Goal: Find contact information: Find contact information

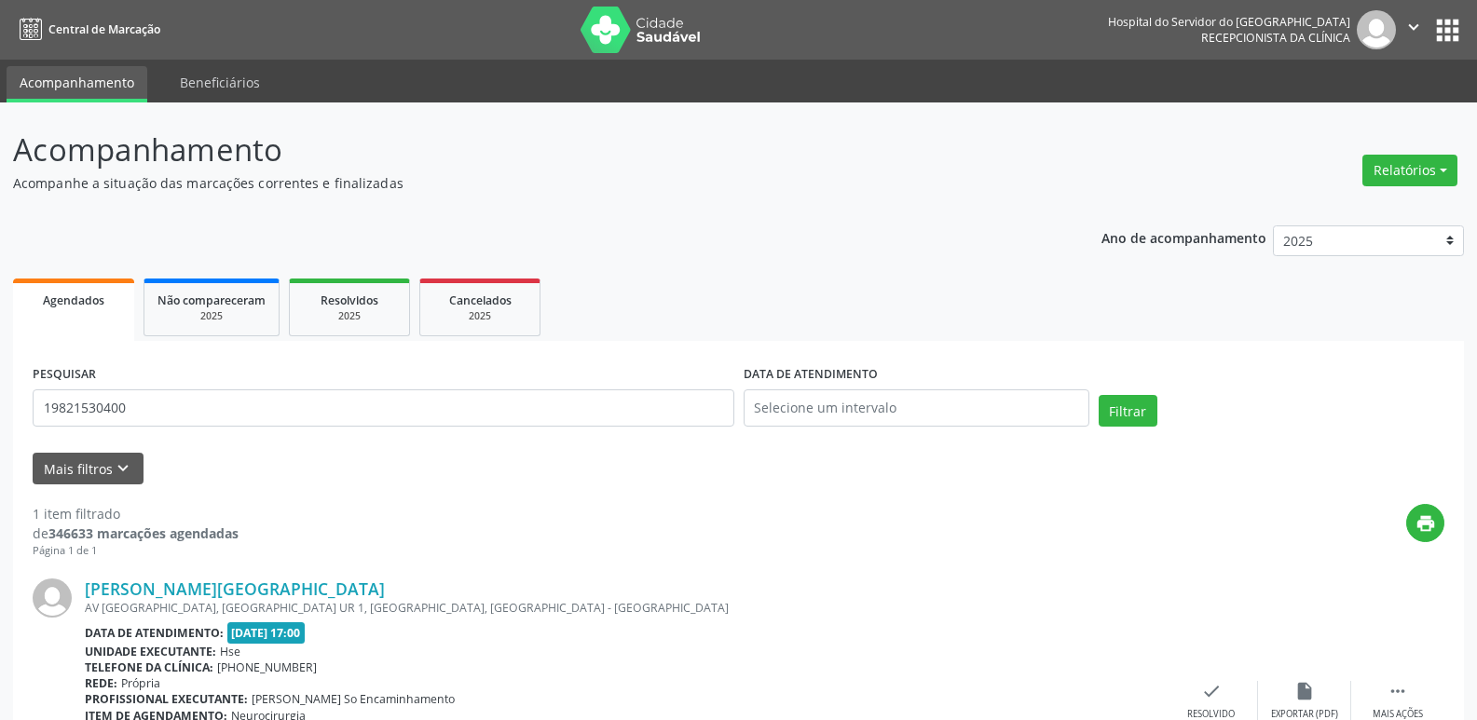
click at [118, 390] on input "19821530400" at bounding box center [384, 408] width 702 height 37
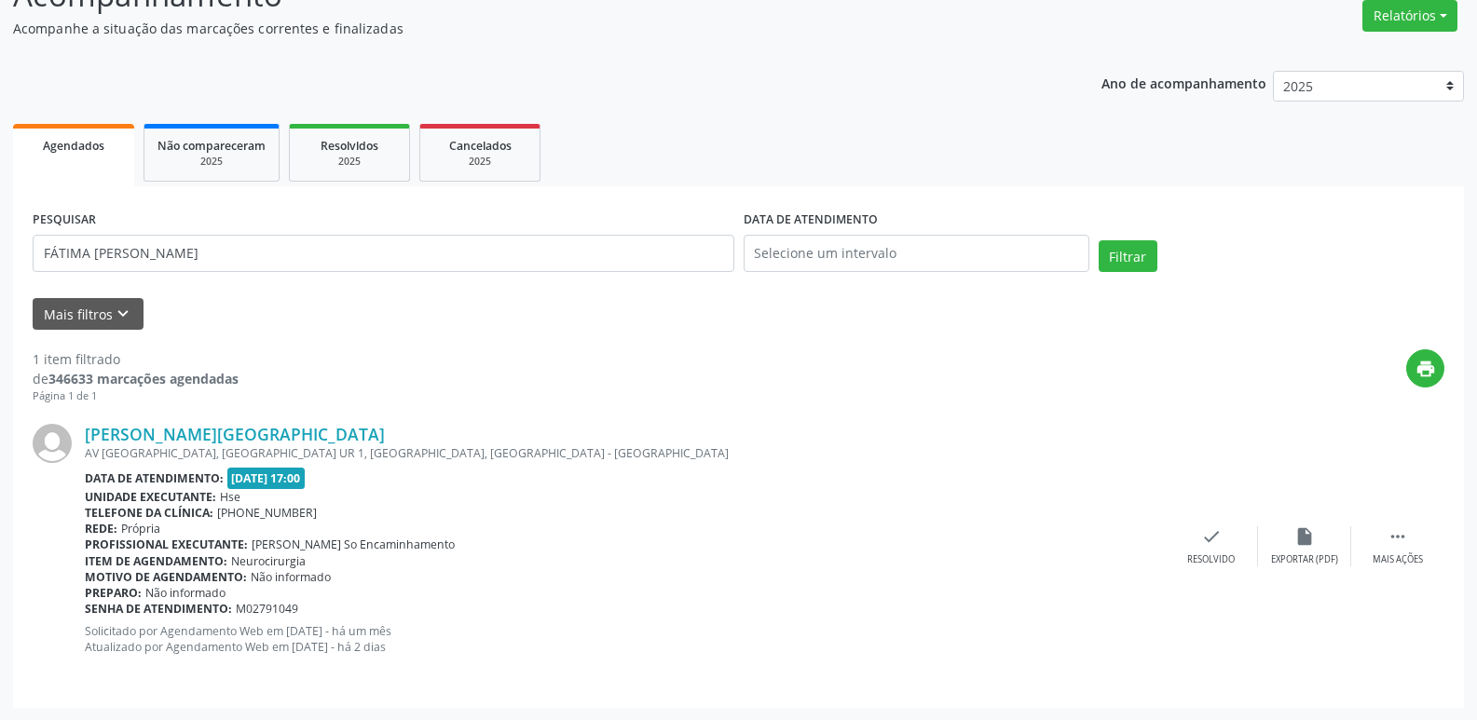
scroll to position [155, 0]
type input "FÁTIMA [PERSON_NAME]"
click at [1131, 258] on button "Filtrar" at bounding box center [1128, 256] width 59 height 32
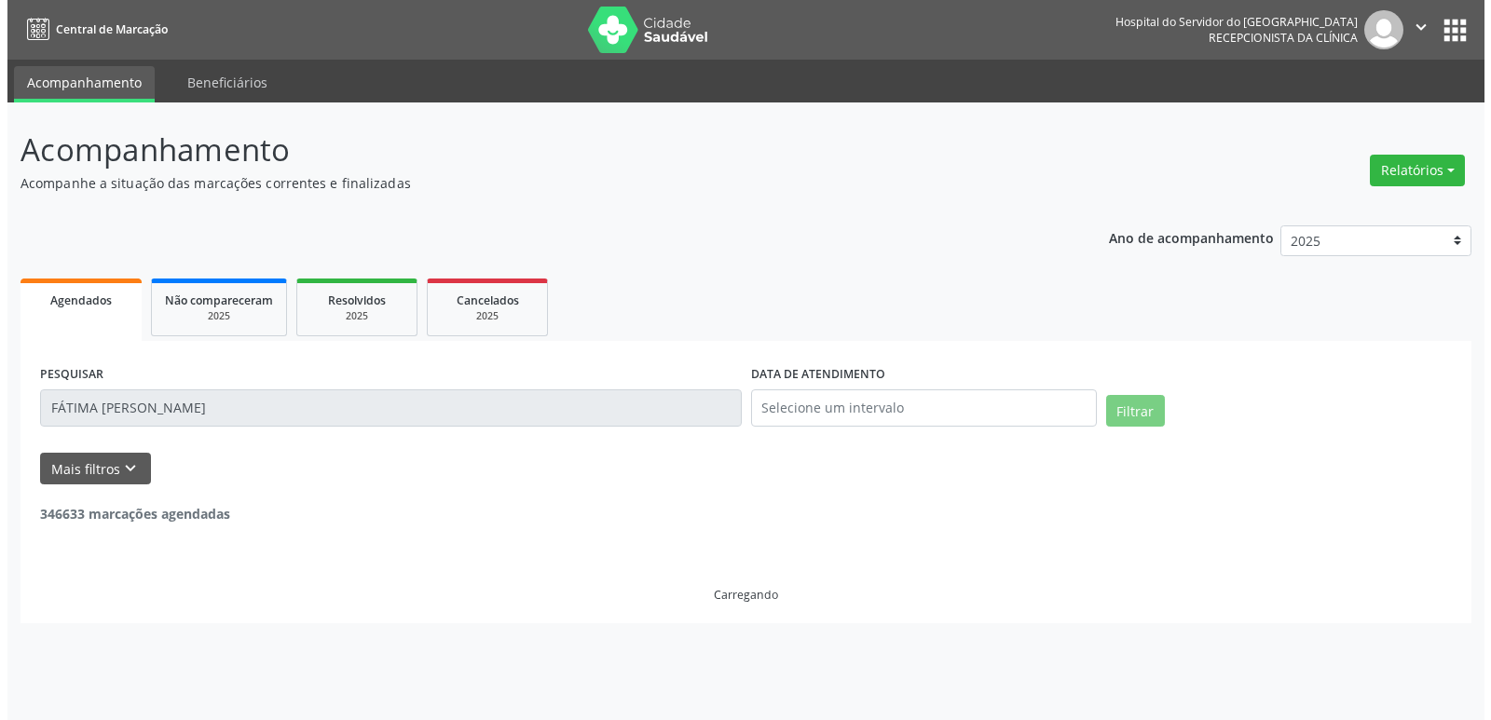
scroll to position [0, 0]
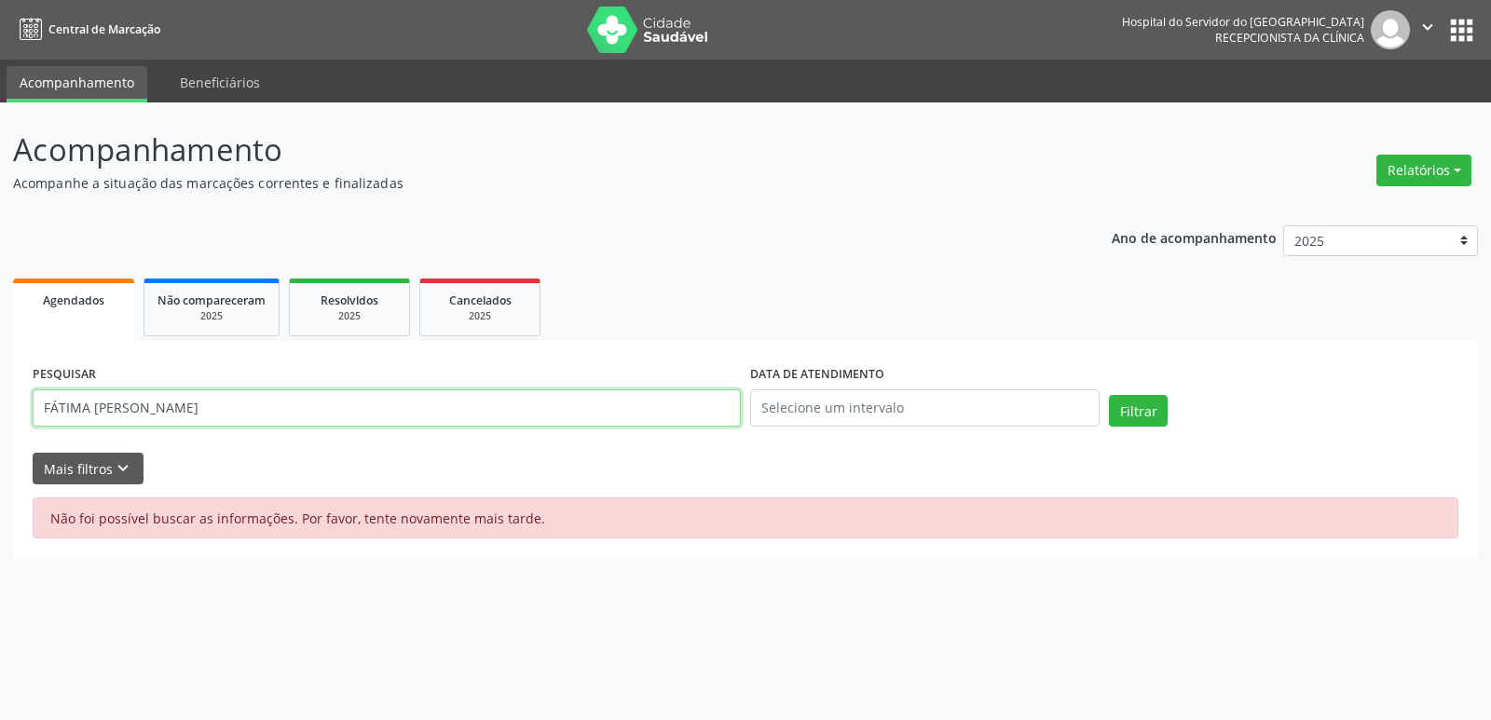
click at [62, 409] on input "FÁTIMA [PERSON_NAME]" at bounding box center [387, 408] width 708 height 37
click at [190, 304] on span "Não compareceram" at bounding box center [212, 301] width 108 height 16
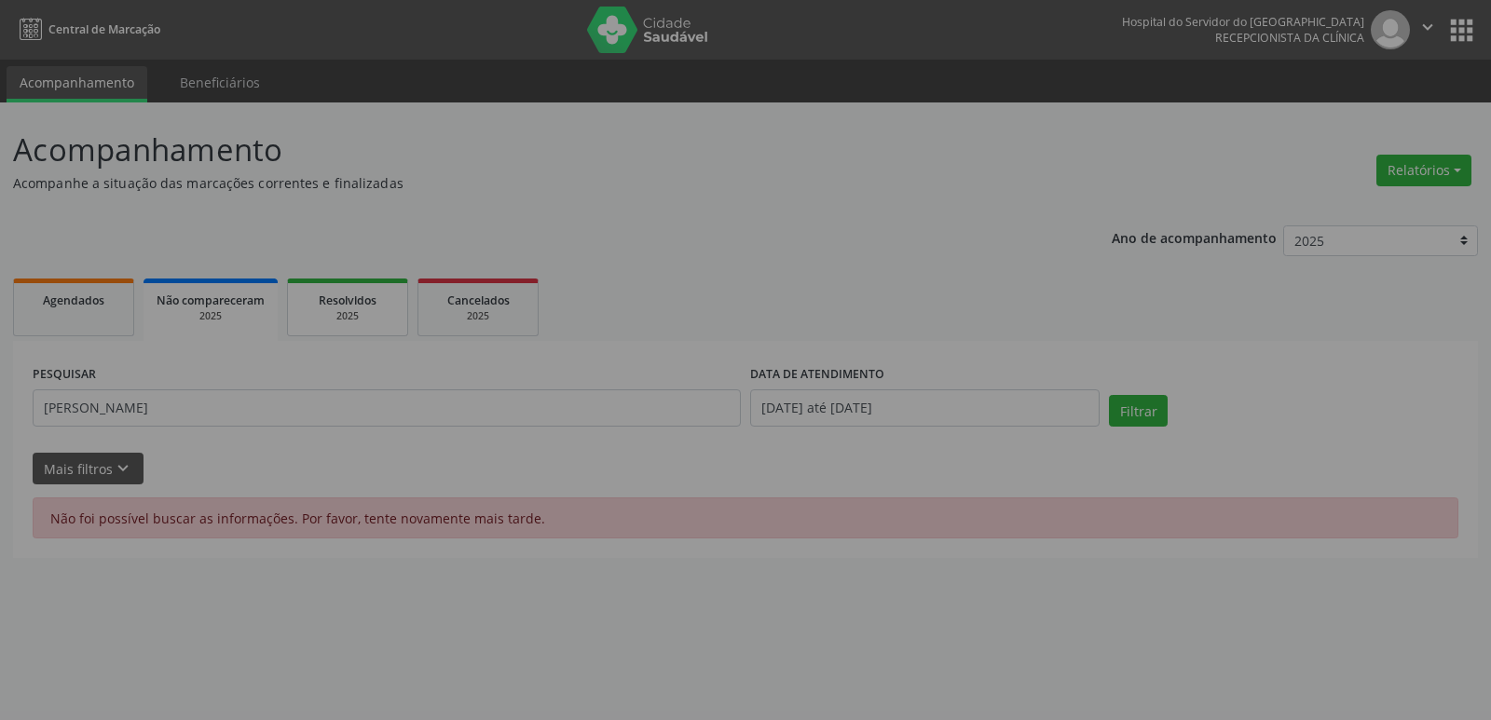
click at [353, 309] on div "× Erro Um erro aconteceu... por favor, tente novamente. Se o erro persistir, co…" at bounding box center [745, 360] width 1491 height 720
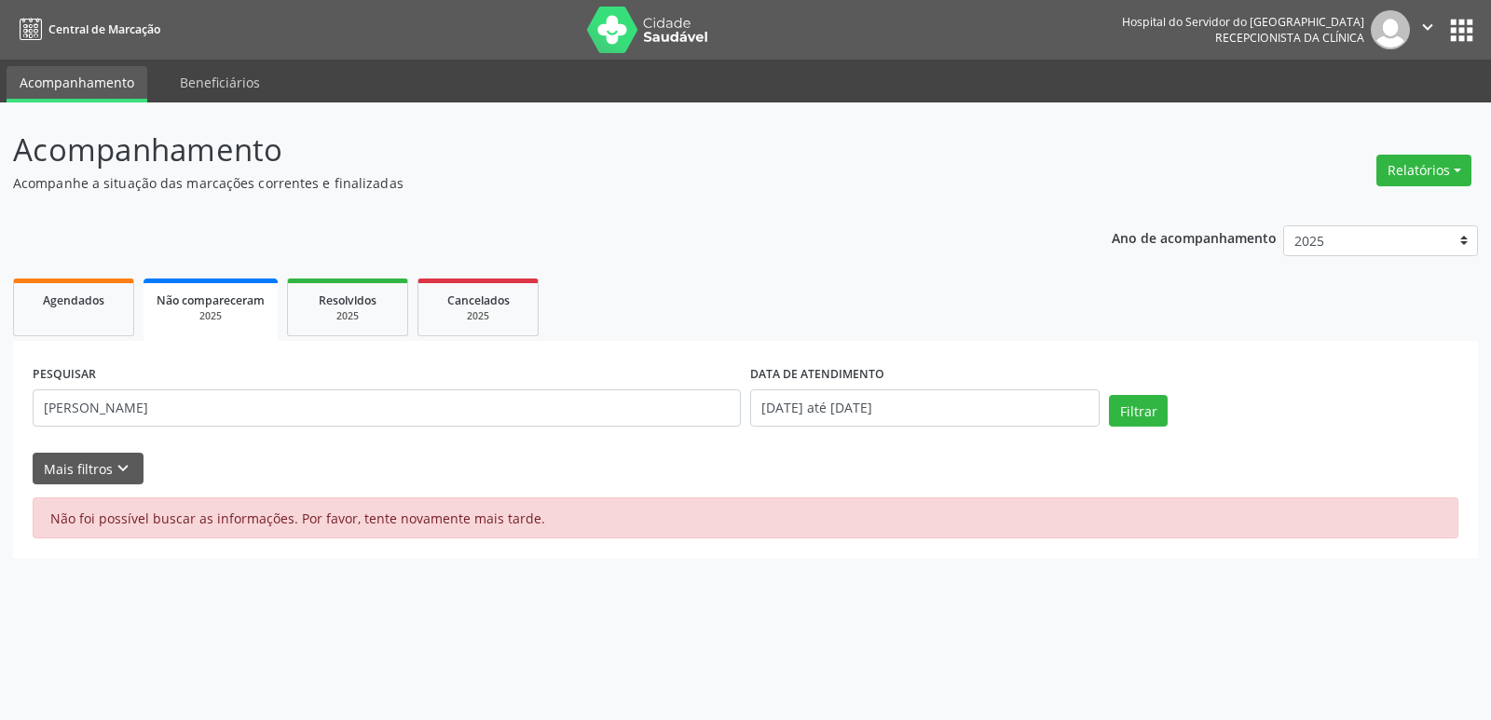
click at [748, 443] on div "× Erro Um erro aconteceu... por favor, tente novamente. Se o erro persistir, co…" at bounding box center [745, 360] width 1491 height 720
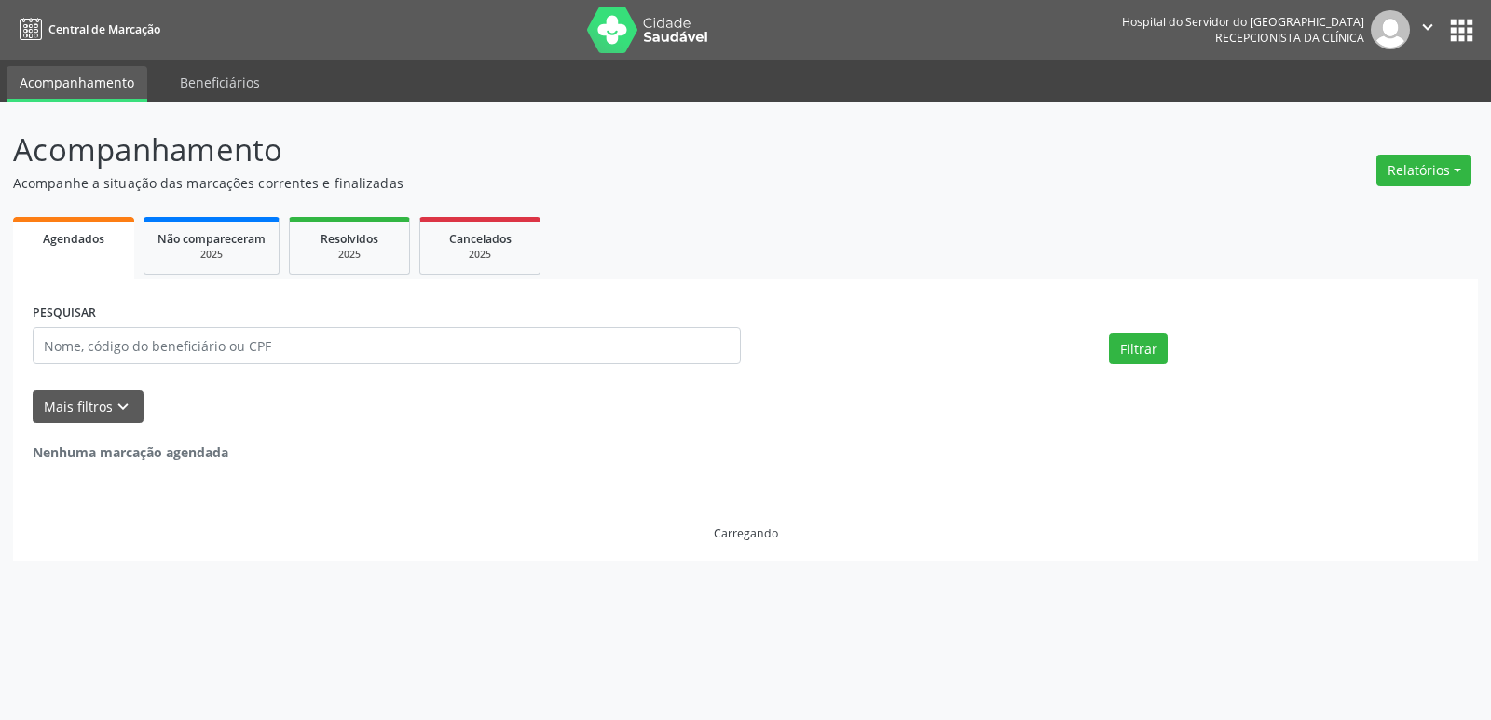
select select "7"
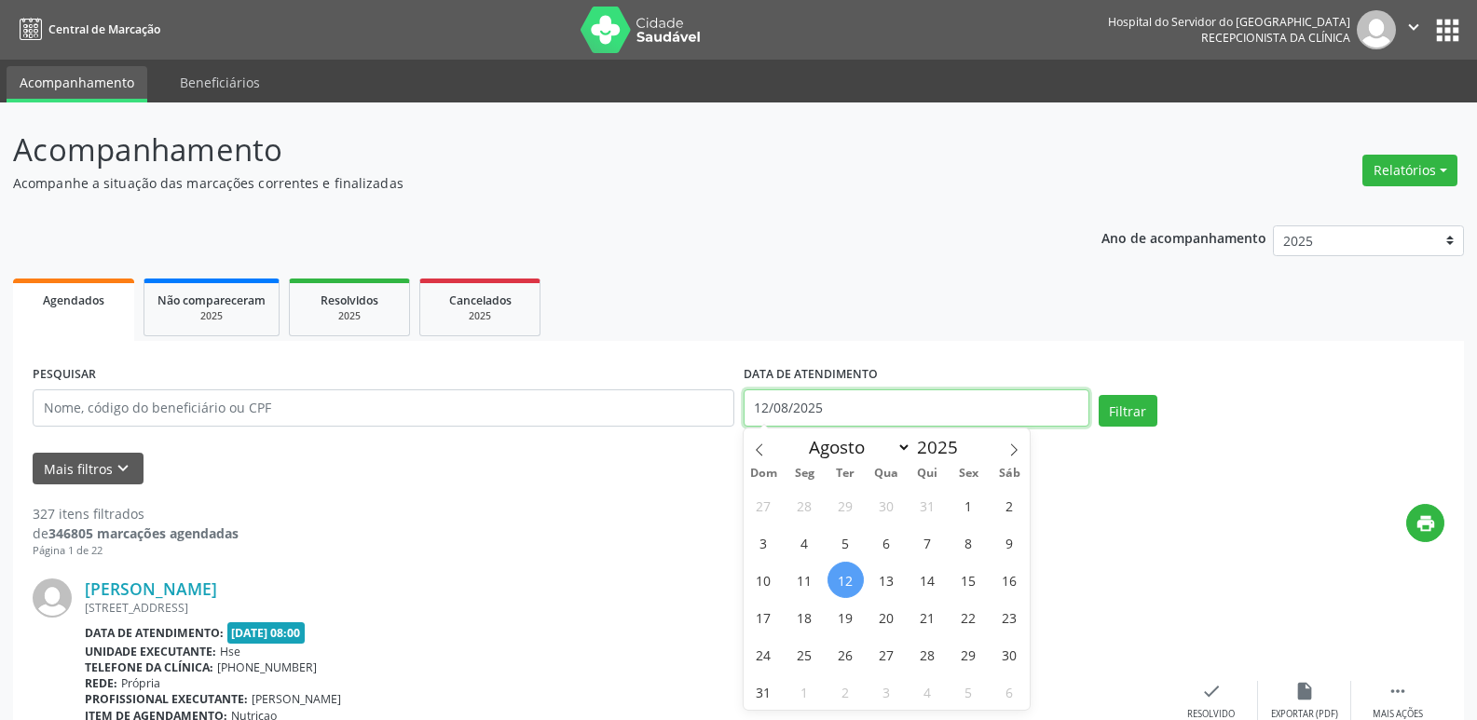
click at [831, 411] on input "12/08/2025" at bounding box center [917, 408] width 346 height 37
click at [831, 409] on input "12/08/2025" at bounding box center [917, 408] width 346 height 37
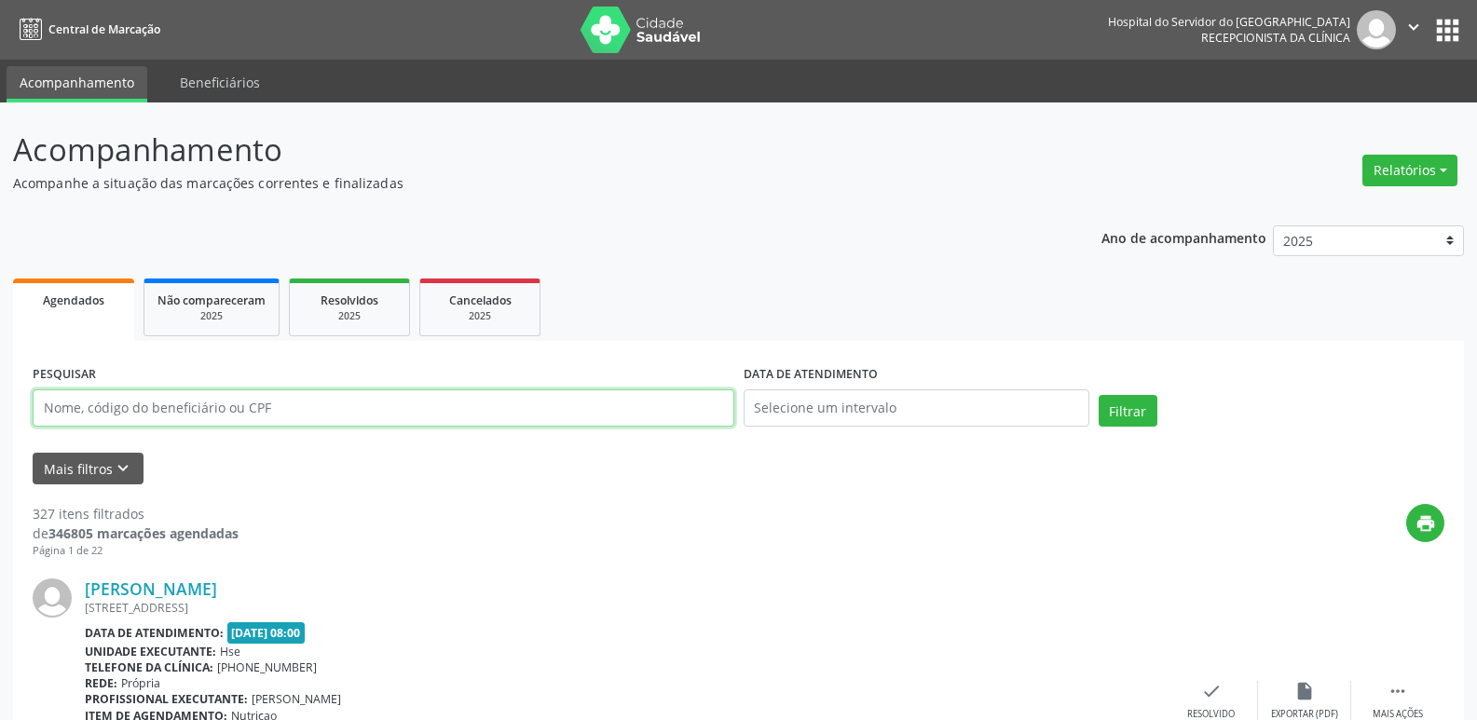
click at [212, 412] on input "text" at bounding box center [384, 408] width 702 height 37
paste input "FÁTIMA [PERSON_NAME]"
type input "FÁTIMA [PERSON_NAME]"
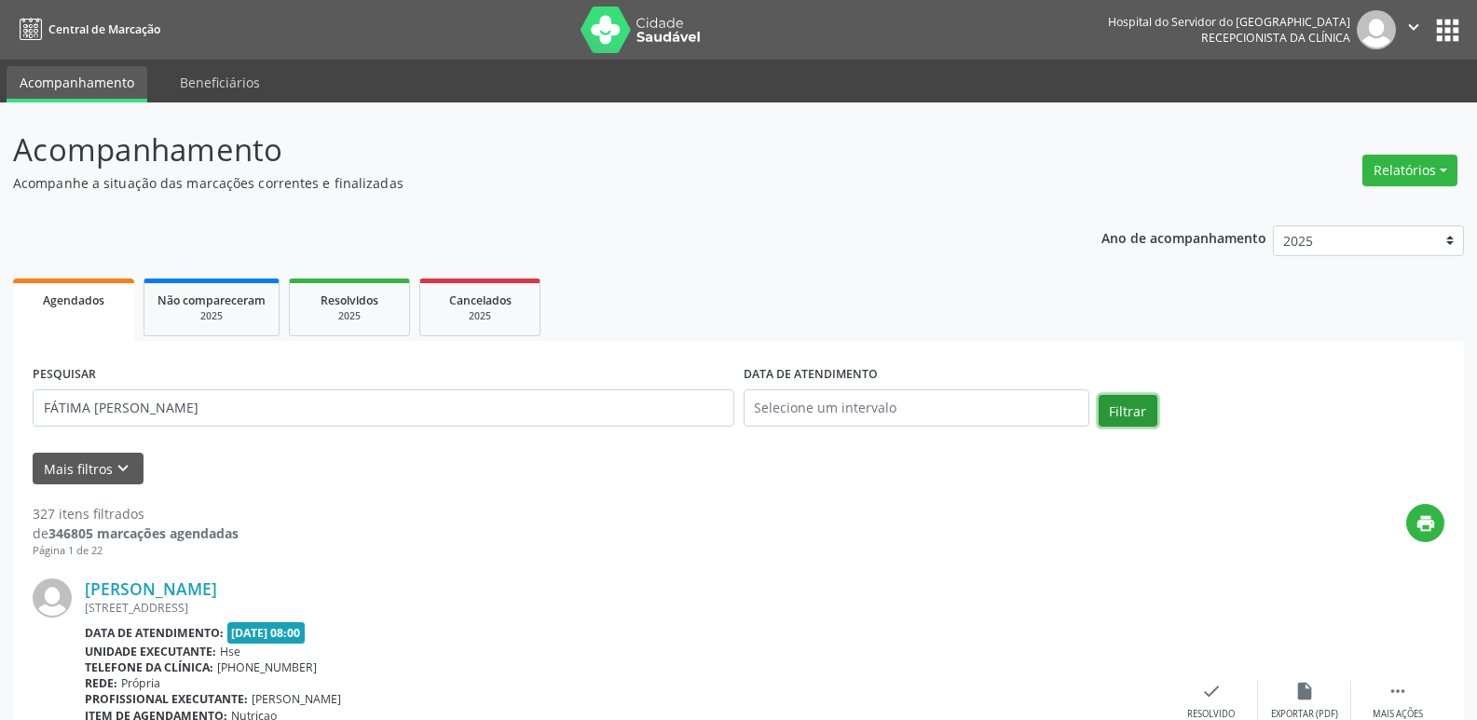
click at [1110, 420] on button "Filtrar" at bounding box center [1128, 411] width 59 height 32
click at [210, 587] on link "[PERSON_NAME]" at bounding box center [151, 589] width 132 height 21
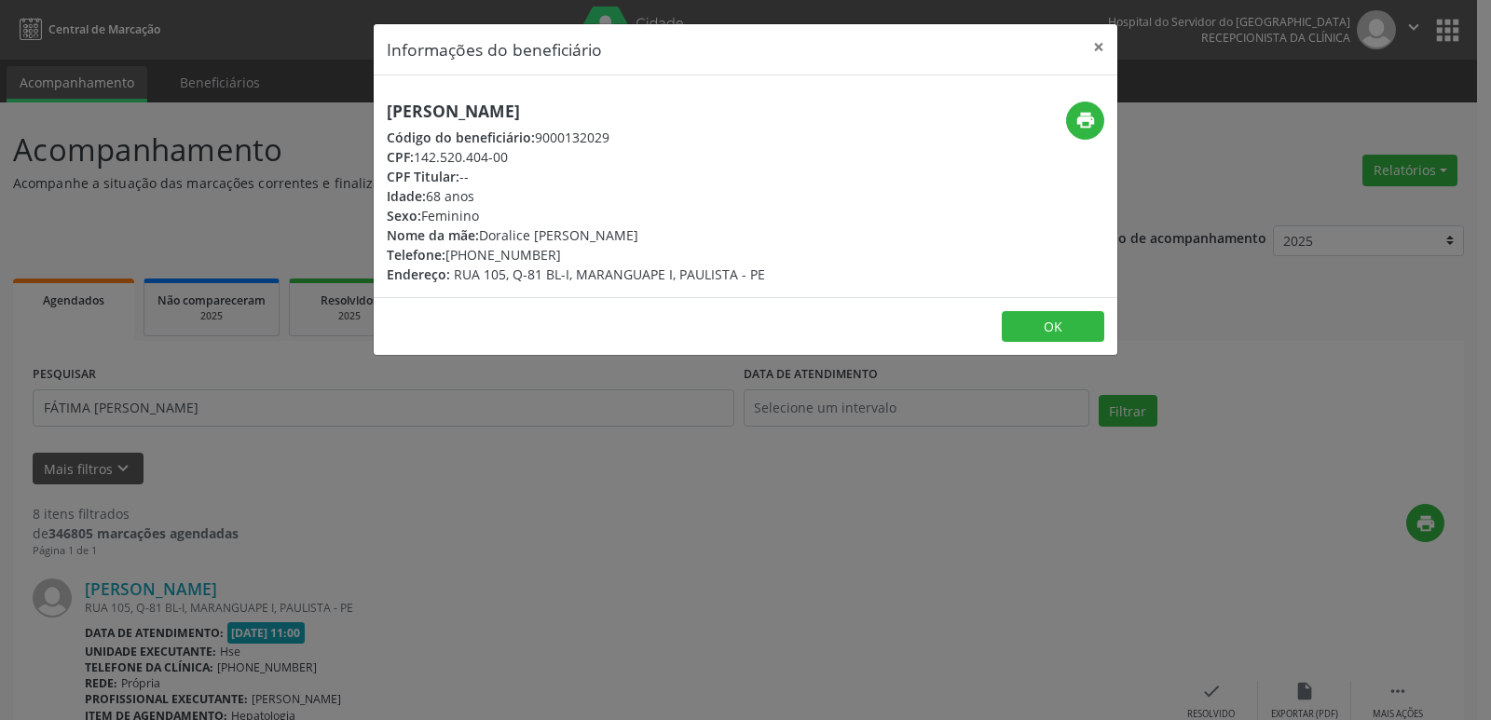
drag, startPoint x: 418, startPoint y: 159, endPoint x: 514, endPoint y: 157, distance: 95.1
click at [514, 157] on div "CPF: 142.520.404-00" at bounding box center [576, 157] width 378 height 20
copy div "142.520.404-00"
drag, startPoint x: 473, startPoint y: 255, endPoint x: 544, endPoint y: 260, distance: 71.0
click at [544, 260] on div "Telefone: [PHONE_NUMBER]" at bounding box center [576, 255] width 378 height 20
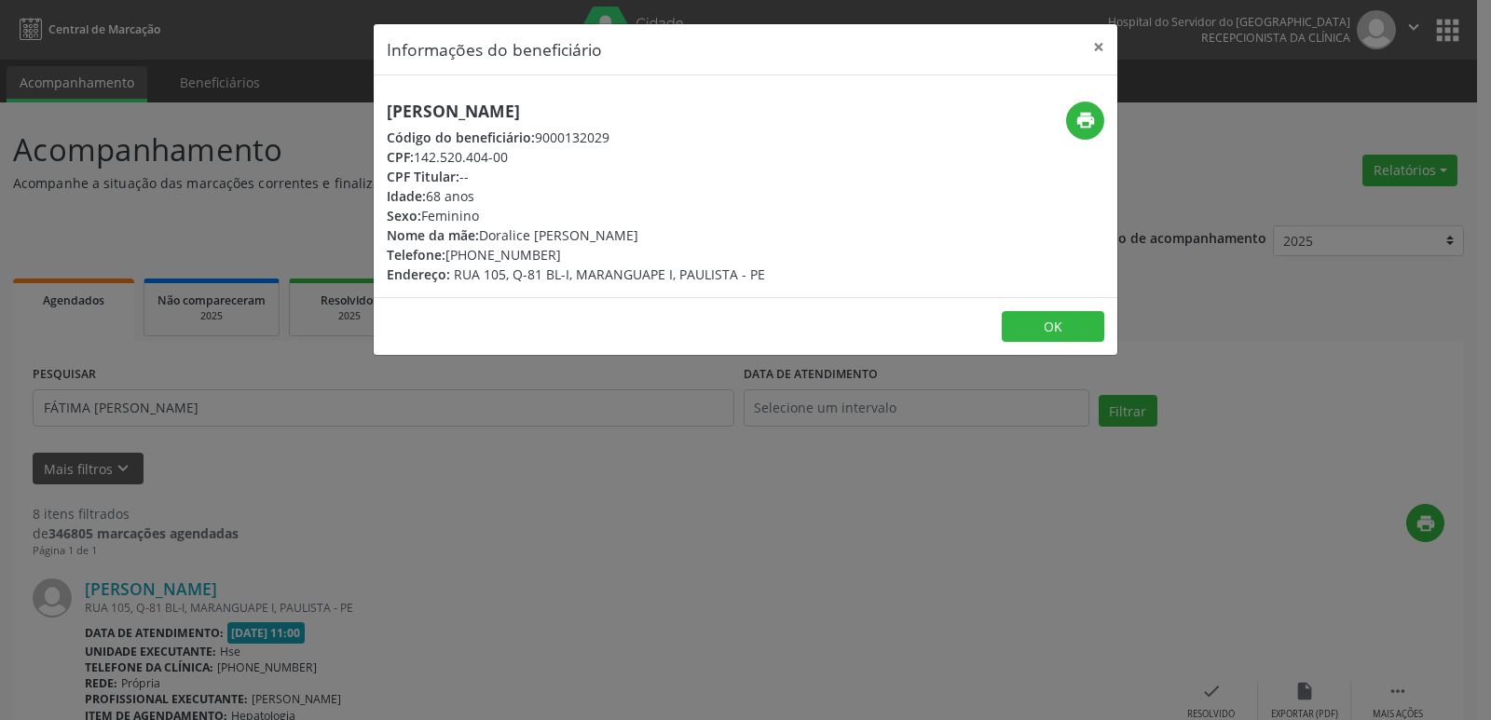
copy div "99626-8333"
click at [1082, 117] on icon "print" at bounding box center [1086, 120] width 21 height 21
